Goal: Task Accomplishment & Management: Manage account settings

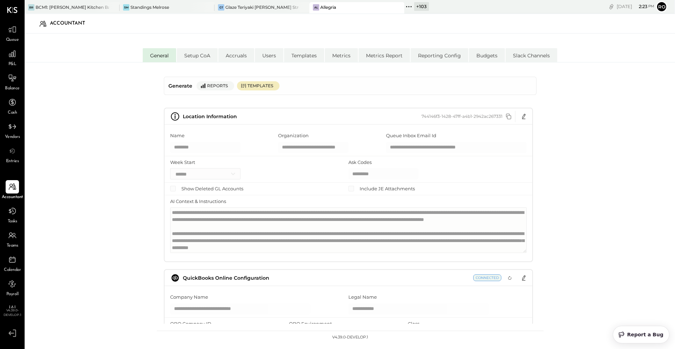
select select "**"
click at [11, 28] on icon at bounding box center [12, 29] width 9 height 9
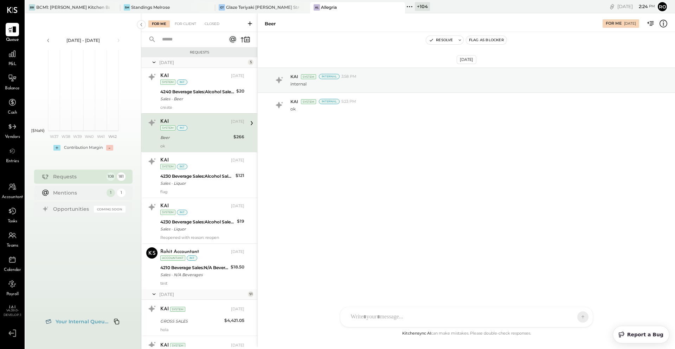
click at [409, 9] on icon at bounding box center [409, 6] width 9 height 9
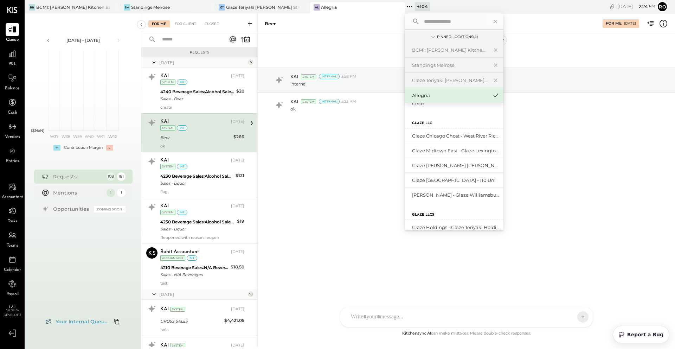
scroll to position [578, 0]
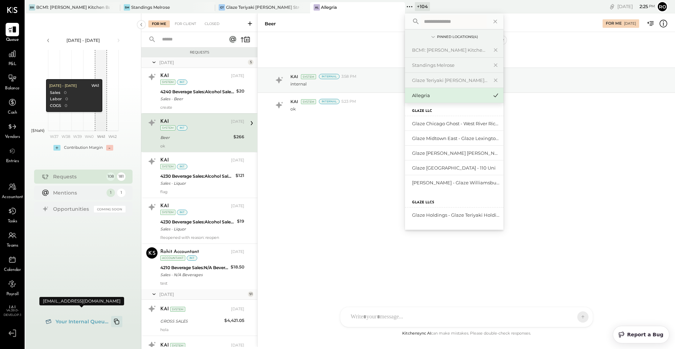
click at [117, 323] on icon "Copy email to clipboard" at bounding box center [116, 321] width 8 height 8
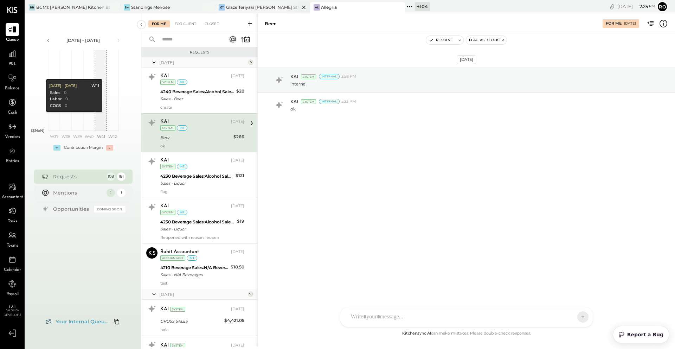
click at [249, 9] on div "Glaze Teriyaki [PERSON_NAME] Street - [PERSON_NAME] River [PERSON_NAME] LLC" at bounding box center [262, 7] width 73 height 6
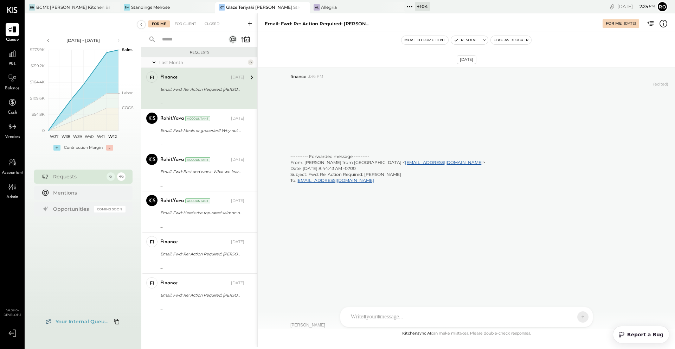
scroll to position [2246, 0]
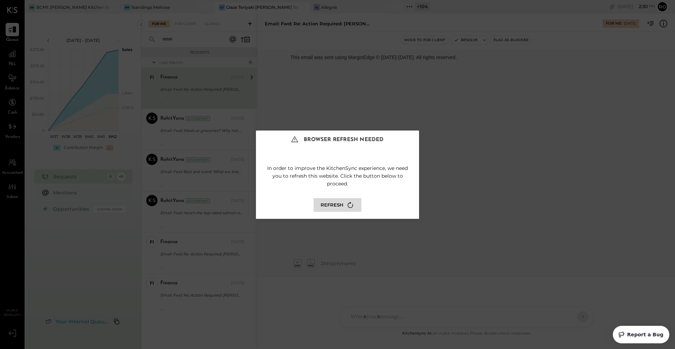
click at [329, 200] on button "Refresh" at bounding box center [338, 205] width 48 height 14
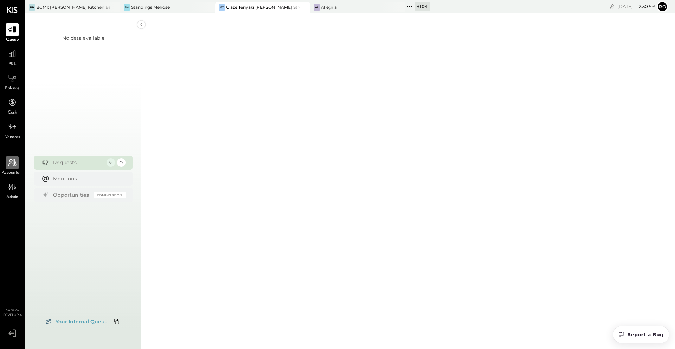
click at [15, 166] on icon at bounding box center [12, 162] width 9 height 9
select select "**"
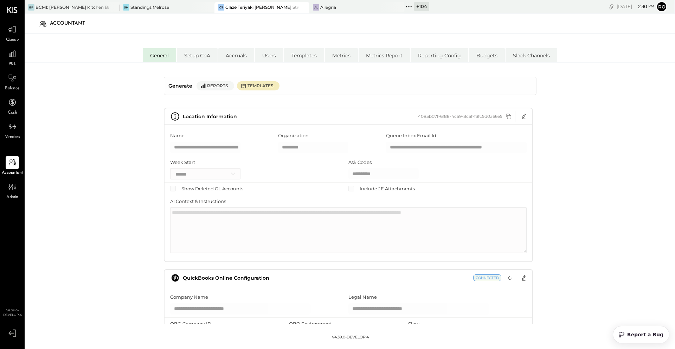
click at [6, 196] on span "Admin" at bounding box center [12, 197] width 12 height 6
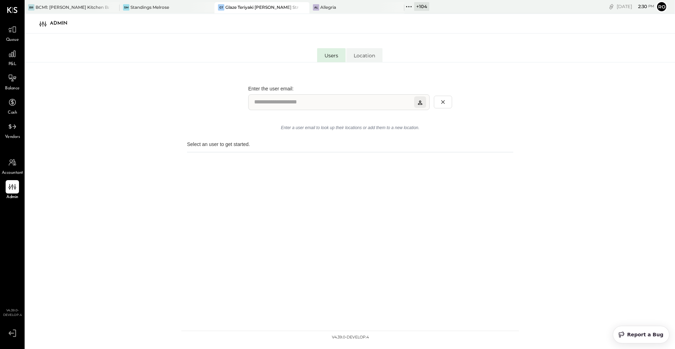
type input "**********"
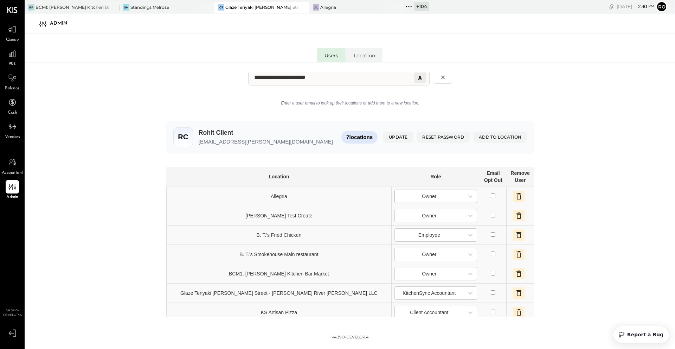
scroll to position [49, 0]
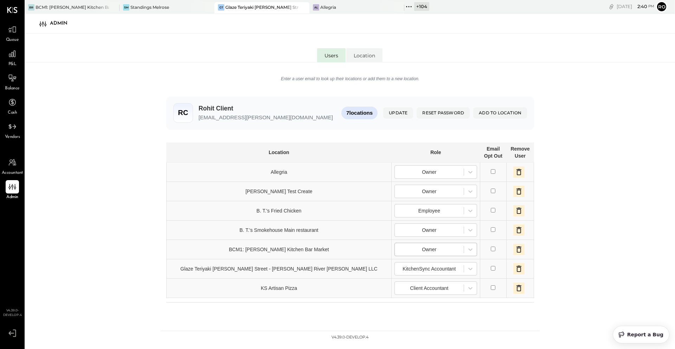
click at [409, 251] on div at bounding box center [429, 249] width 62 height 8
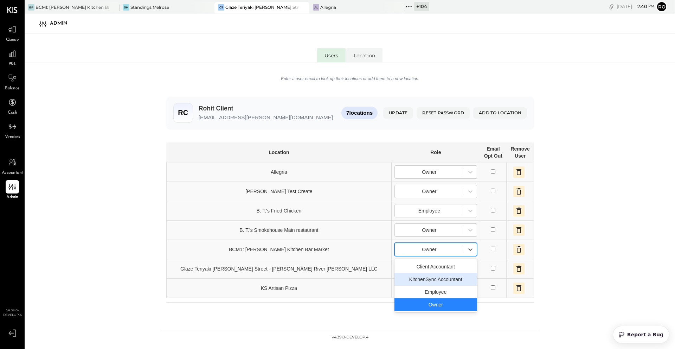
click at [394, 281] on div "KitchenSync Accountant" at bounding box center [435, 279] width 83 height 13
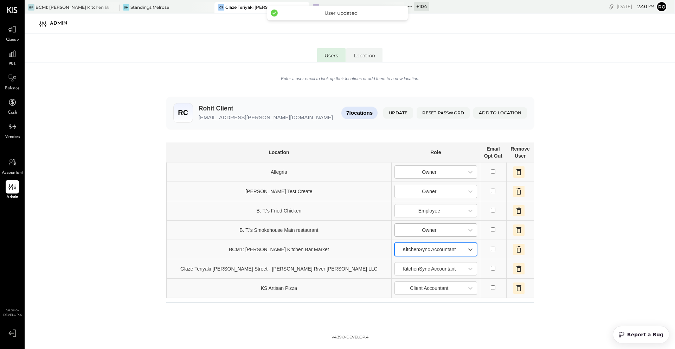
click at [404, 233] on div at bounding box center [429, 230] width 62 height 8
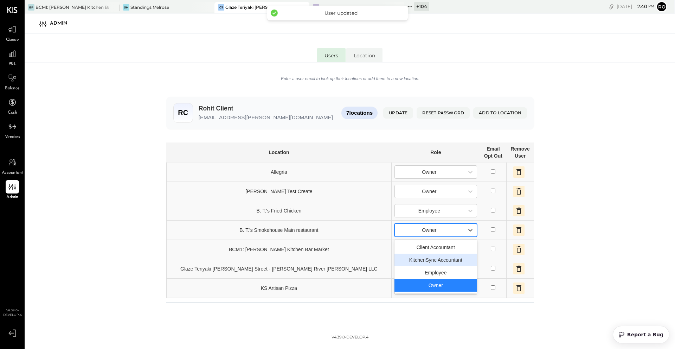
click at [394, 259] on div "KitchenSync Accountant" at bounding box center [435, 259] width 83 height 13
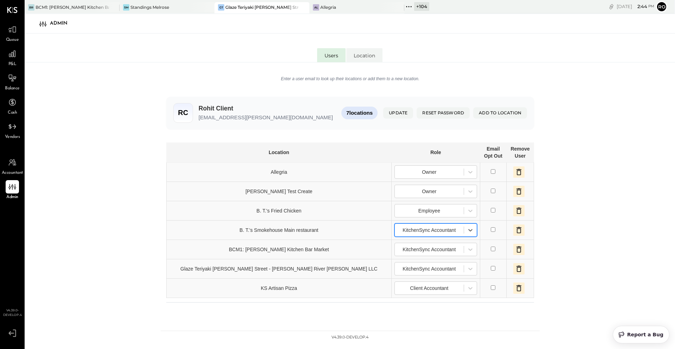
click at [403, 233] on div at bounding box center [429, 230] width 62 height 8
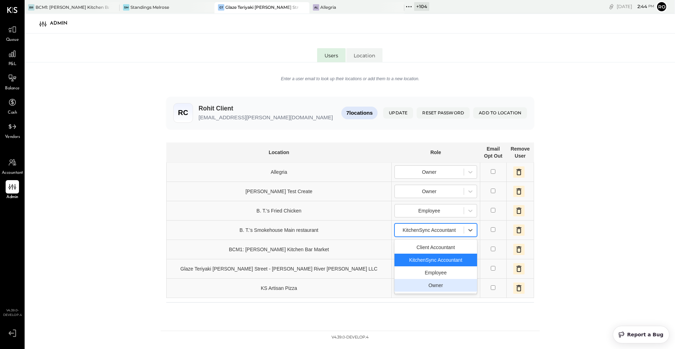
click at [394, 286] on div "Owner" at bounding box center [435, 285] width 83 height 13
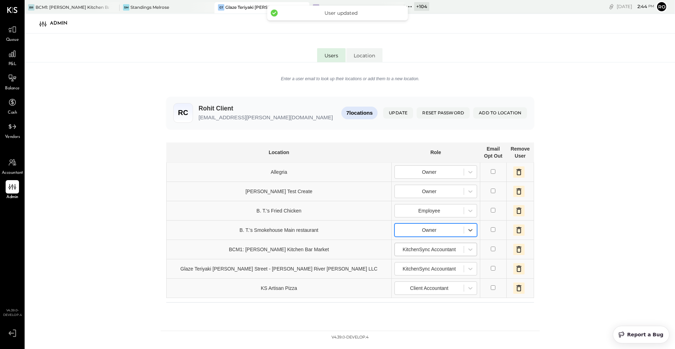
click at [398, 251] on div at bounding box center [429, 249] width 62 height 8
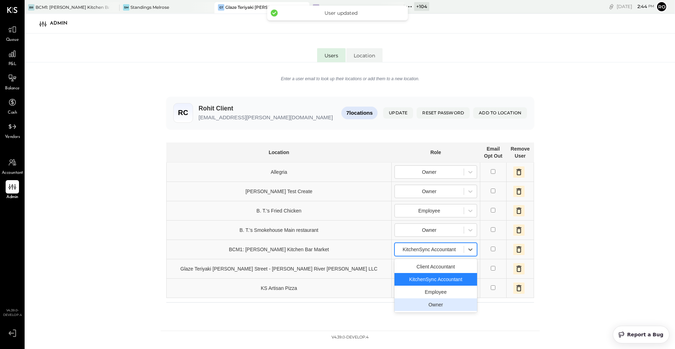
click at [395, 301] on div "Owner" at bounding box center [435, 304] width 83 height 13
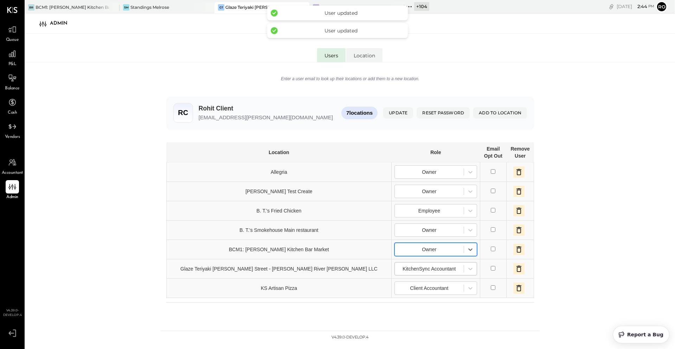
click at [398, 271] on div at bounding box center [429, 268] width 62 height 8
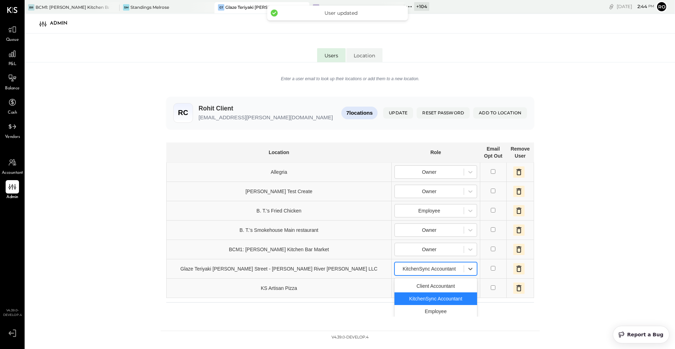
scroll to position [64, 0]
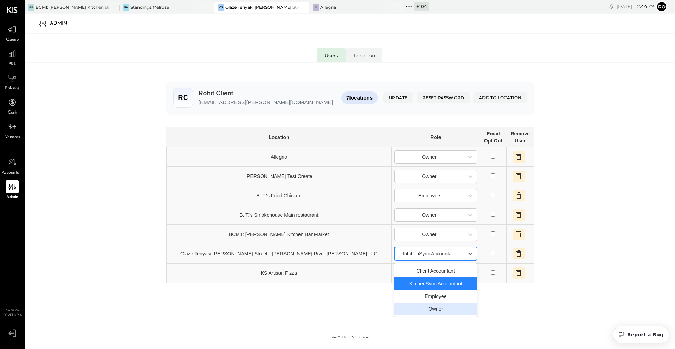
click at [394, 308] on div "Owner" at bounding box center [435, 308] width 83 height 13
